Goal: Submit feedback/report problem

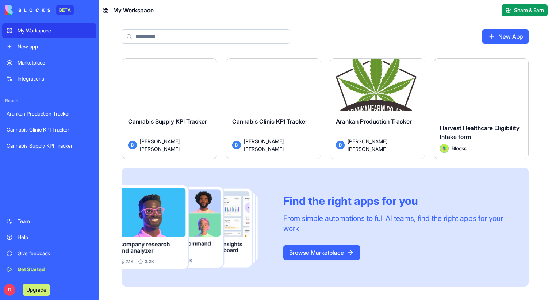
click at [51, 251] on div "Give feedback" at bounding box center [55, 253] width 74 height 7
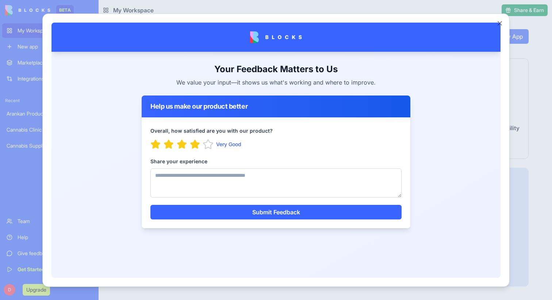
click at [210, 145] on icon "button" at bounding box center [207, 143] width 9 height 9
click at [222, 188] on textarea "Share your experience" at bounding box center [275, 182] width 251 height 29
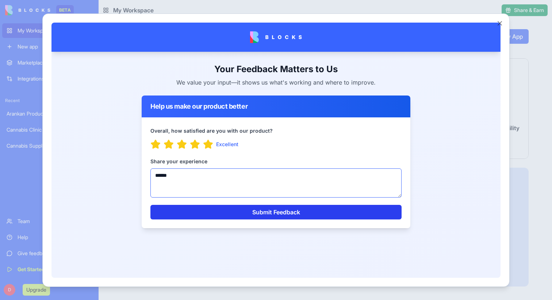
type textarea "******"
click at [233, 211] on button "Submit Feedback" at bounding box center [275, 212] width 251 height 15
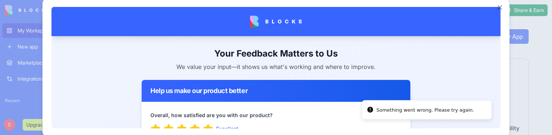
scroll to position [96, 0]
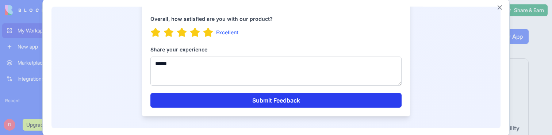
click at [294, 100] on button "Submit Feedback" at bounding box center [275, 100] width 251 height 15
click at [243, 103] on button "Submit Feedback" at bounding box center [275, 100] width 251 height 15
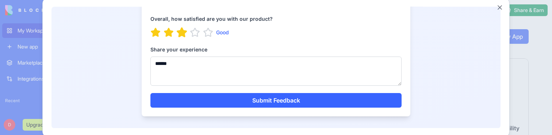
click at [182, 35] on icon "button" at bounding box center [181, 32] width 9 height 9
click at [206, 30] on icon "button" at bounding box center [208, 32] width 11 height 11
click at [203, 84] on textarea "******" at bounding box center [275, 71] width 251 height 29
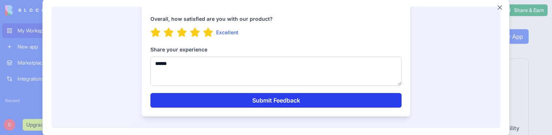
click at [226, 100] on button "Submit Feedback" at bounding box center [275, 100] width 251 height 15
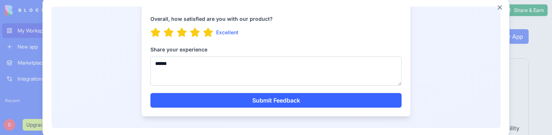
click at [29, 95] on div at bounding box center [276, 67] width 552 height 135
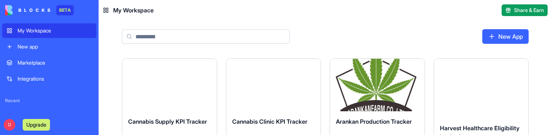
scroll to position [106, 0]
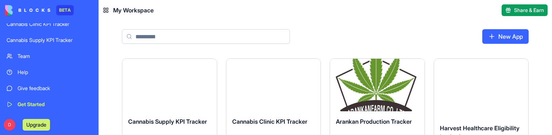
click at [50, 91] on div "Give feedback" at bounding box center [55, 88] width 74 height 7
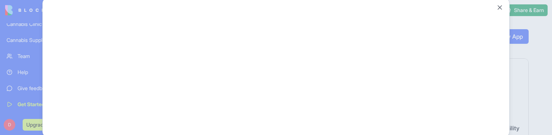
scroll to position [0, 0]
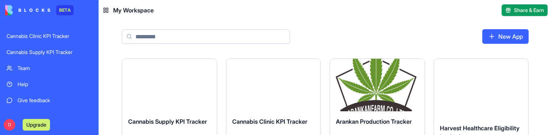
scroll to position [106, 0]
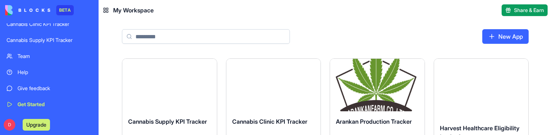
click at [57, 87] on div "Give feedback" at bounding box center [55, 88] width 74 height 7
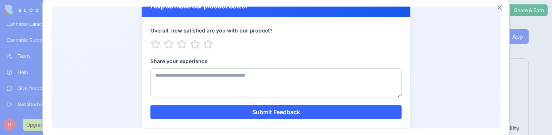
scroll to position [96, 0]
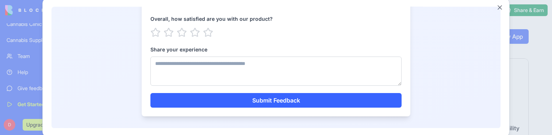
click at [518, 50] on div at bounding box center [276, 67] width 552 height 135
